Goal: Information Seeking & Learning: Check status

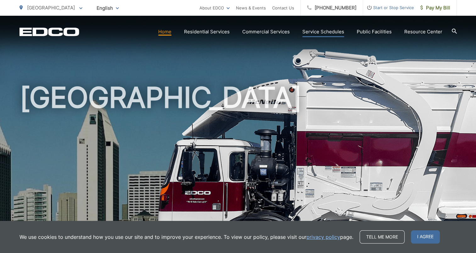
click at [333, 33] on link "Service Schedules" at bounding box center [323, 32] width 42 height 8
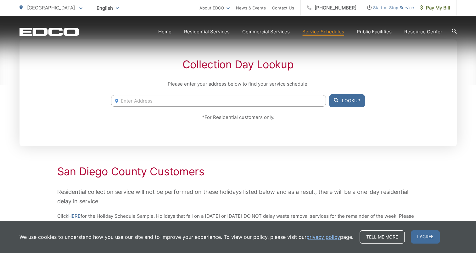
scroll to position [125, 0]
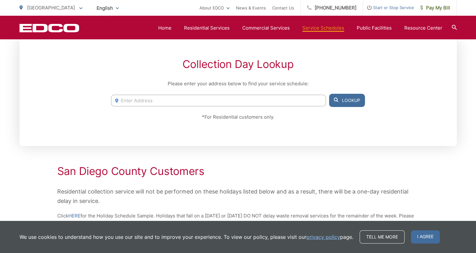
click at [195, 102] on input "Enter Address" at bounding box center [218, 101] width 214 height 12
click at [345, 104] on button "Lookup" at bounding box center [347, 100] width 36 height 13
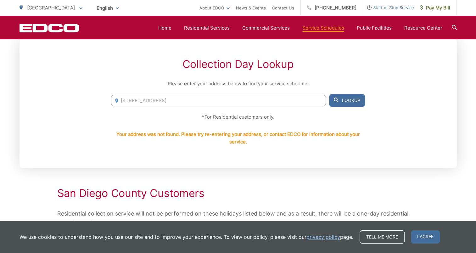
drag, startPoint x: 227, startPoint y: 99, endPoint x: 153, endPoint y: 103, distance: 73.7
click at [153, 103] on input "[STREET_ADDRESS]" at bounding box center [218, 101] width 214 height 12
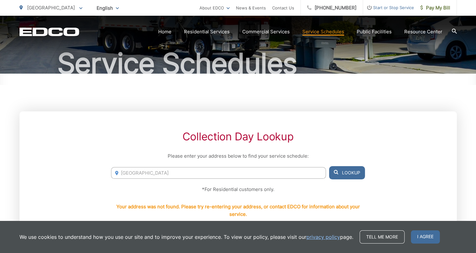
scroll to position [0, 0]
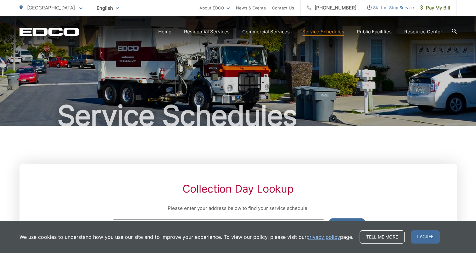
type input "[GEOGRAPHIC_DATA]"
